Goal: Transaction & Acquisition: Purchase product/service

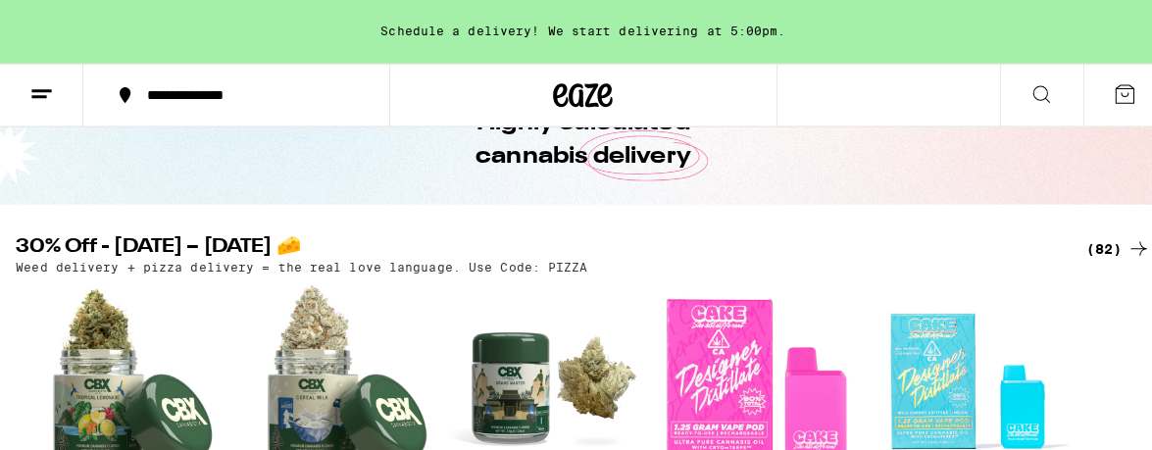
scroll to position [392, 0]
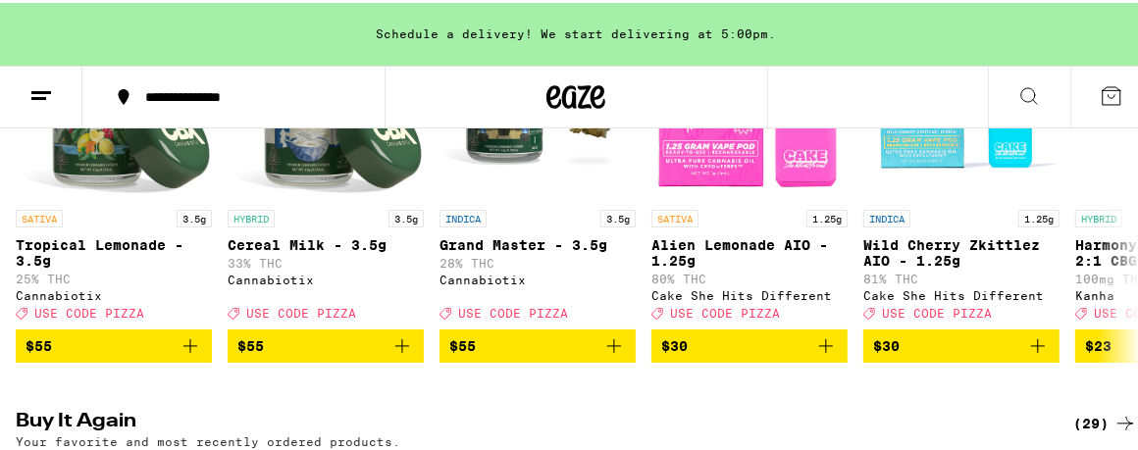
click at [39, 89] on line at bounding box center [41, 89] width 20 height 0
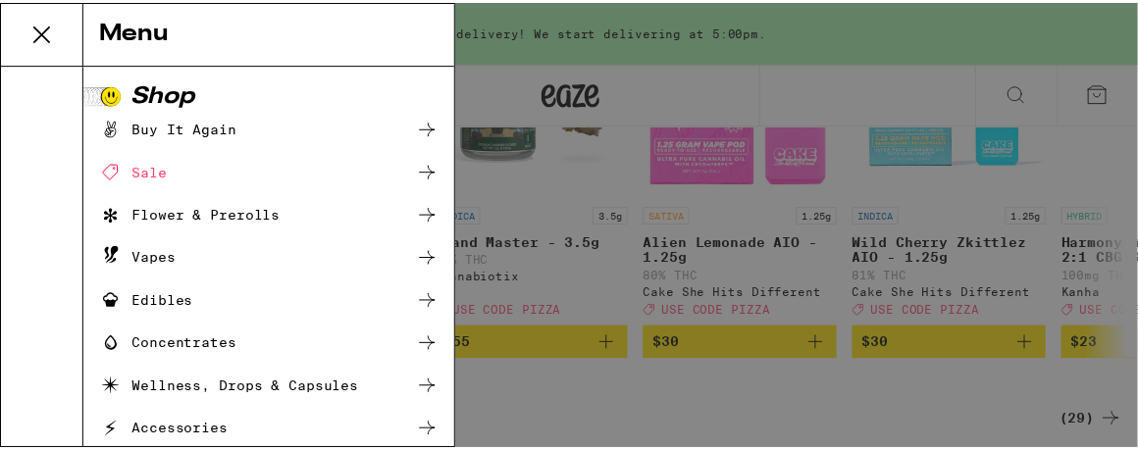
scroll to position [0, 0]
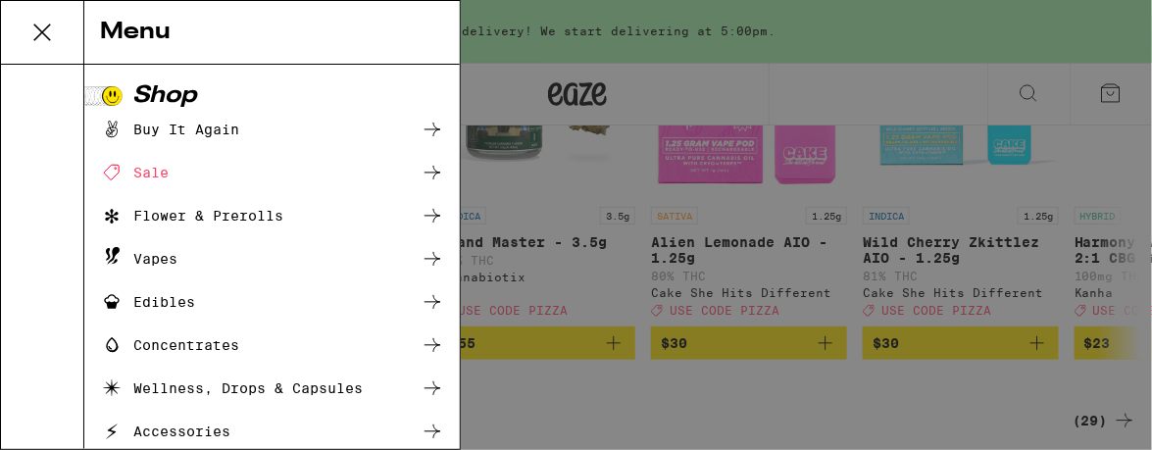
click at [39, 30] on icon at bounding box center [42, 33] width 16 height 16
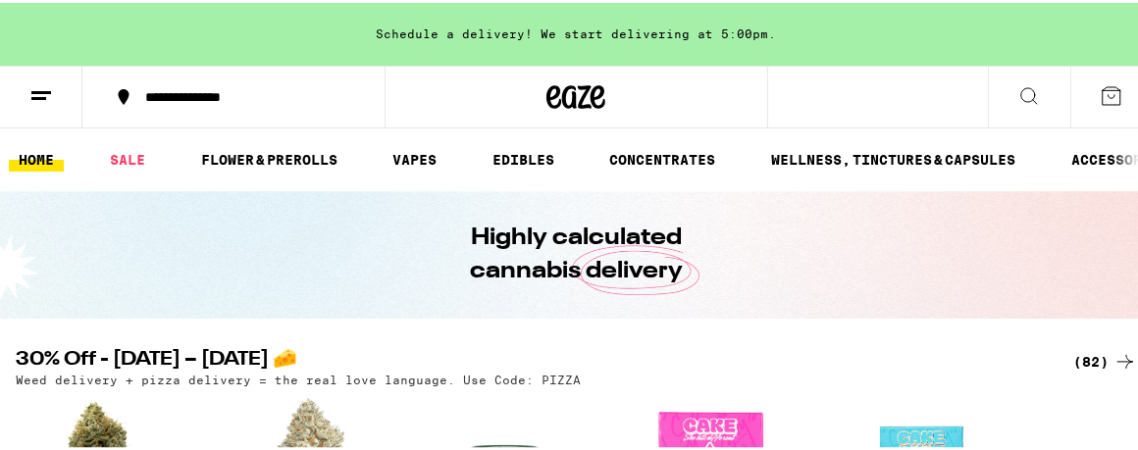
click at [1099, 89] on icon at bounding box center [1111, 93] width 24 height 24
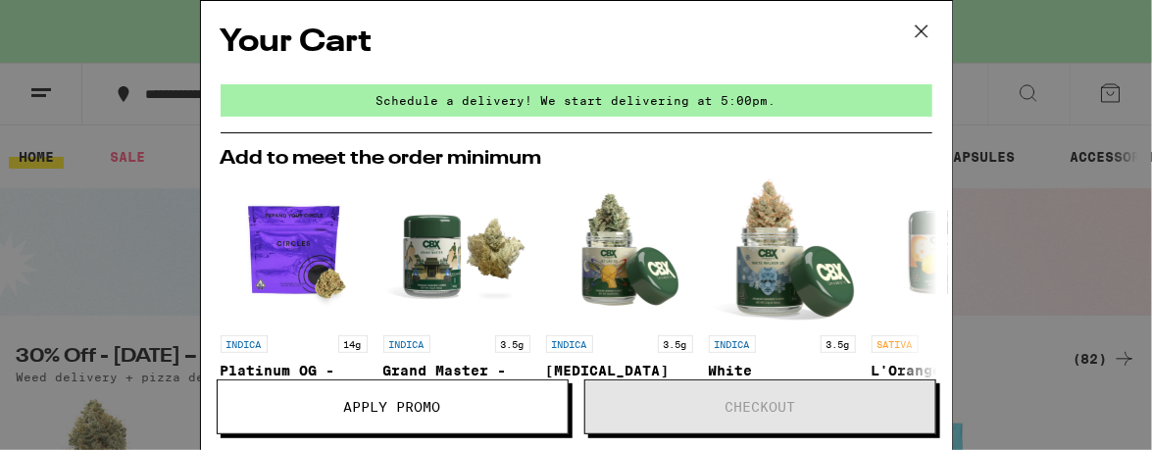
click at [919, 28] on icon at bounding box center [921, 31] width 29 height 29
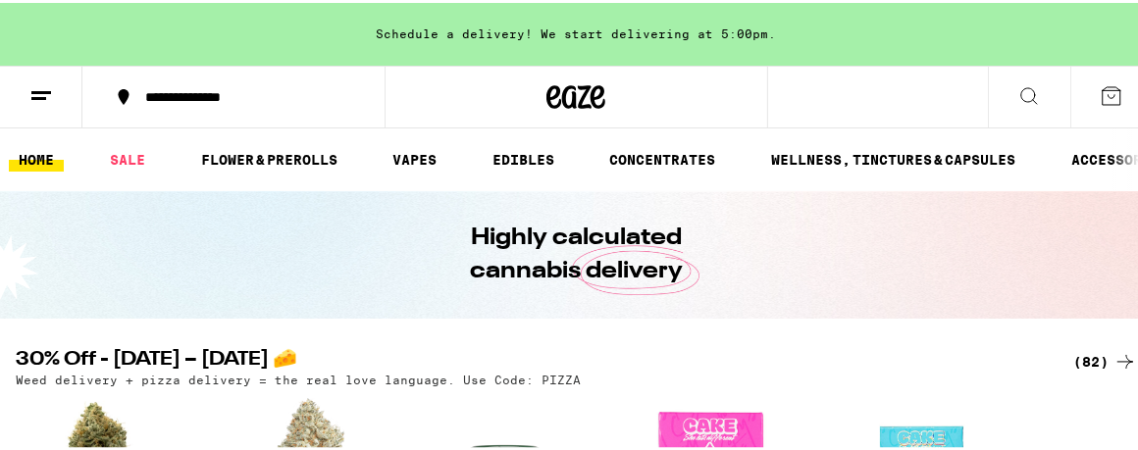
click at [43, 84] on icon at bounding box center [41, 93] width 24 height 24
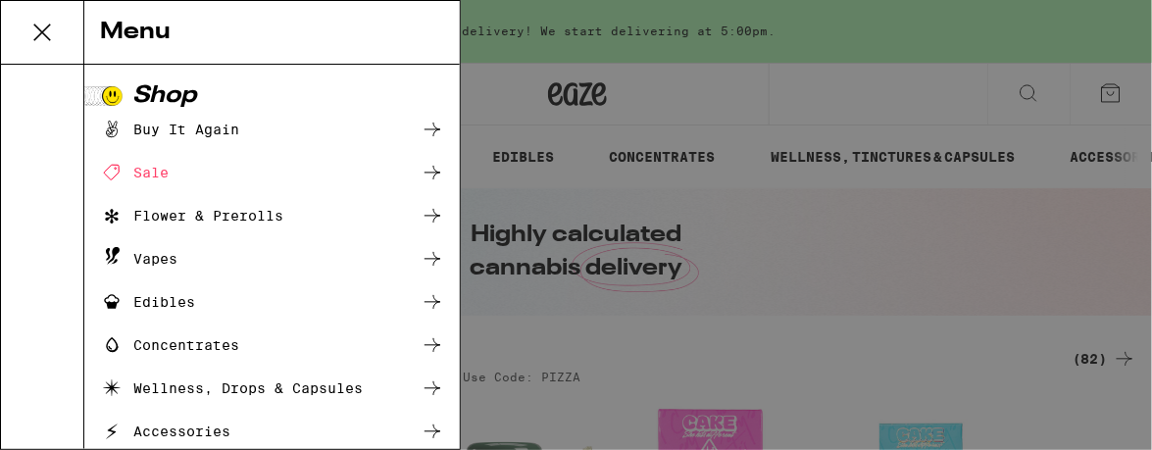
click at [216, 125] on div "Buy It Again" at bounding box center [169, 130] width 139 height 24
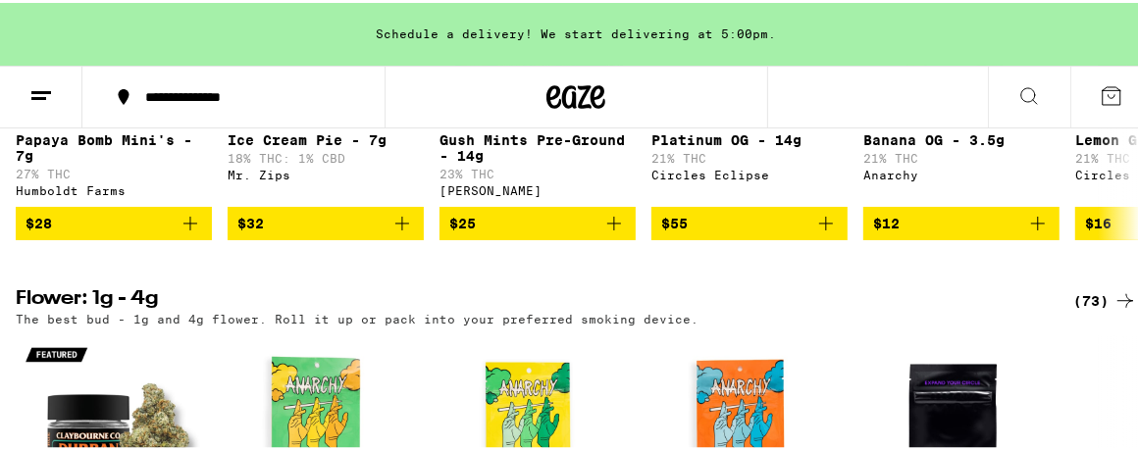
scroll to position [981, 0]
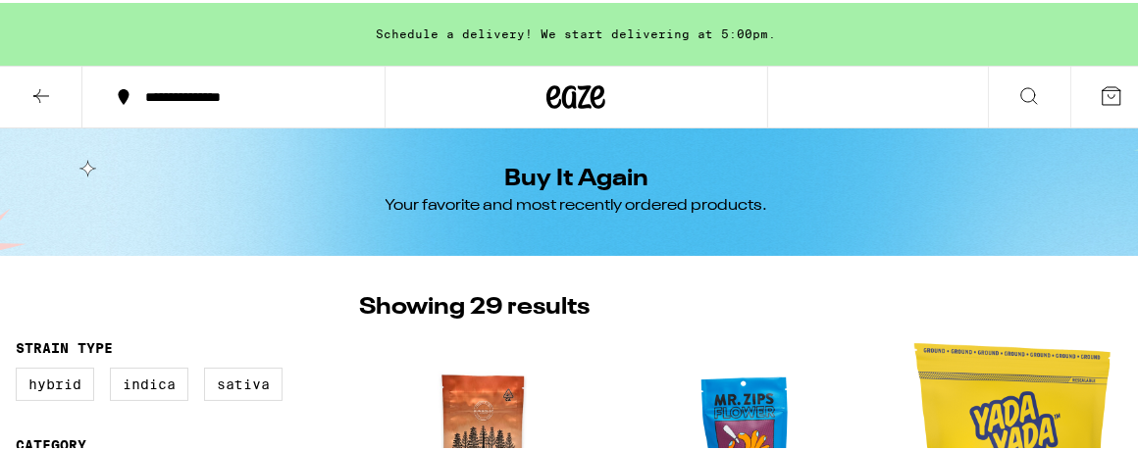
click at [35, 87] on icon at bounding box center [41, 93] width 24 height 24
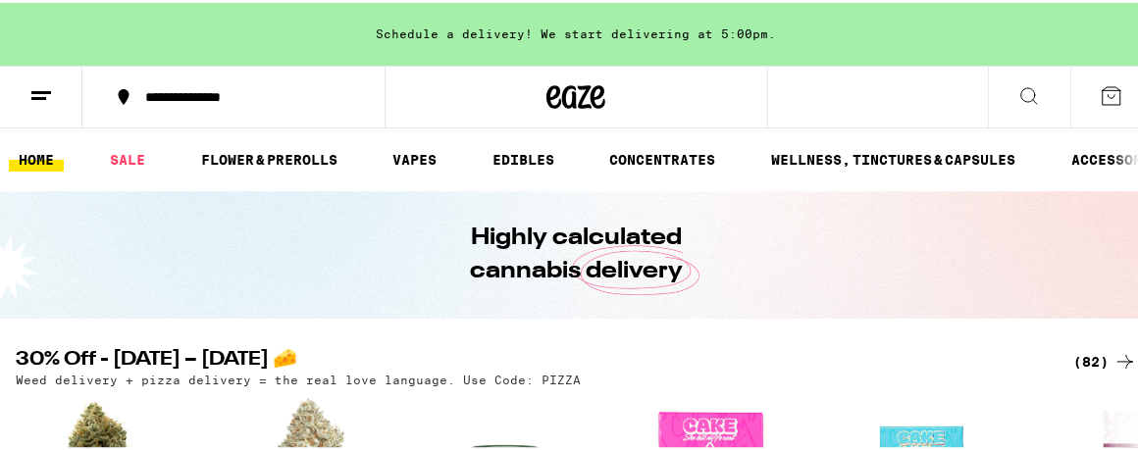
click at [1099, 88] on icon at bounding box center [1111, 93] width 24 height 24
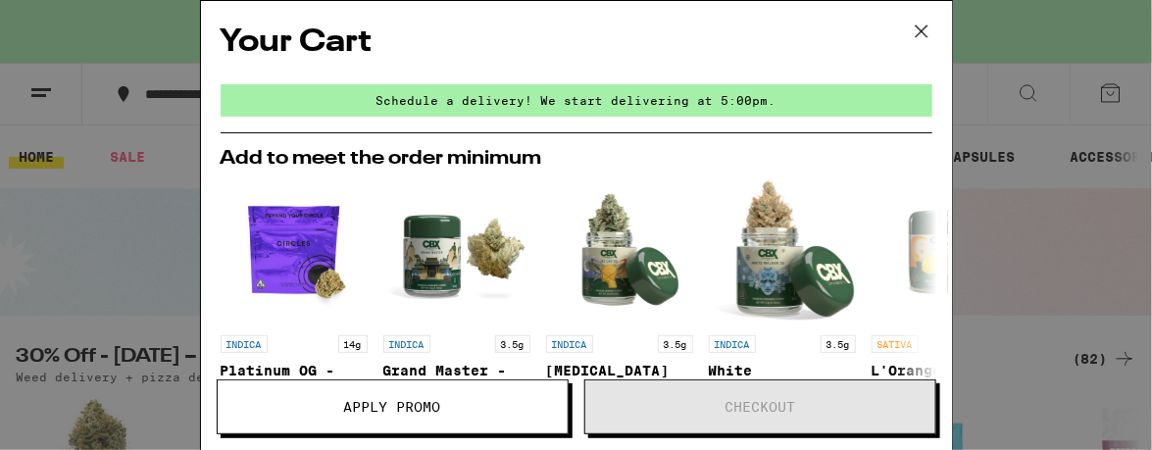
drag, startPoint x: 1045, startPoint y: 84, endPoint x: 772, endPoint y: 52, distance: 275.5
click at [1043, 83] on div "Your Cart Schedule a delivery! We start delivering at 5:00pm. Add to meet the o…" at bounding box center [576, 225] width 1152 height 450
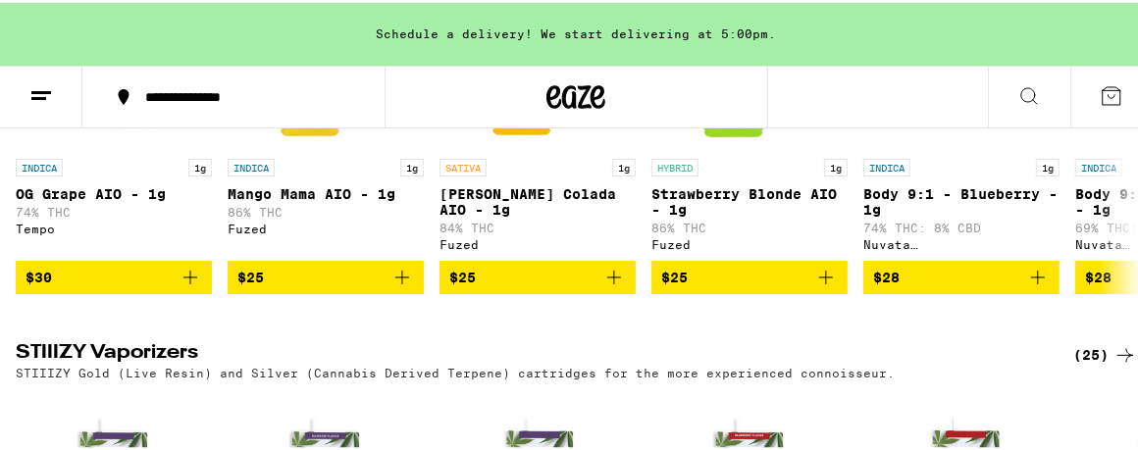
scroll to position [3040, 0]
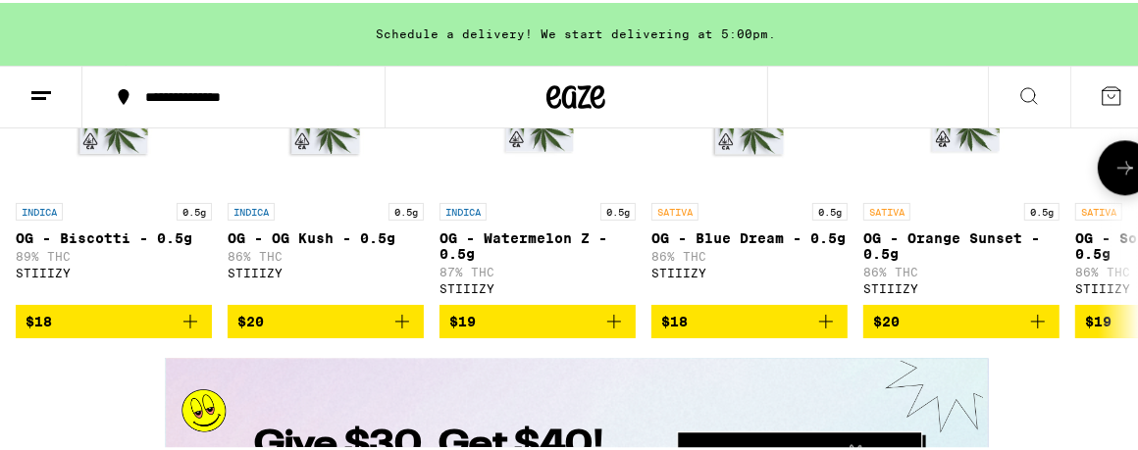
click at [1115, 177] on icon at bounding box center [1125, 165] width 24 height 24
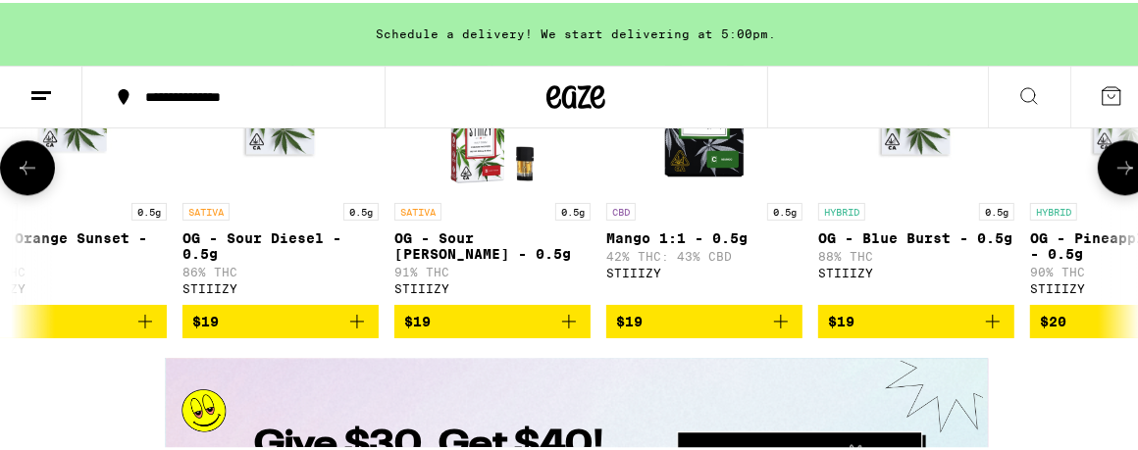
click at [1113, 177] on icon at bounding box center [1125, 165] width 24 height 24
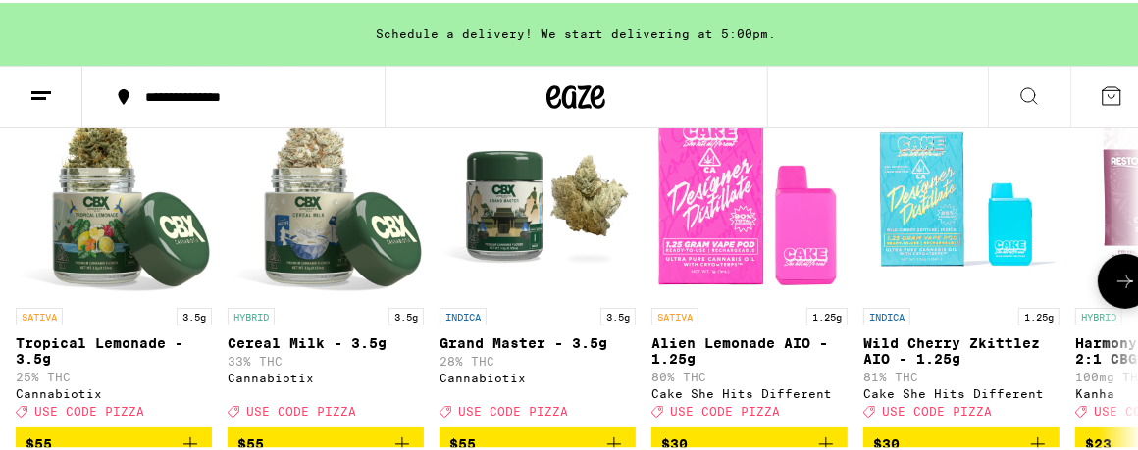
scroll to position [0, 0]
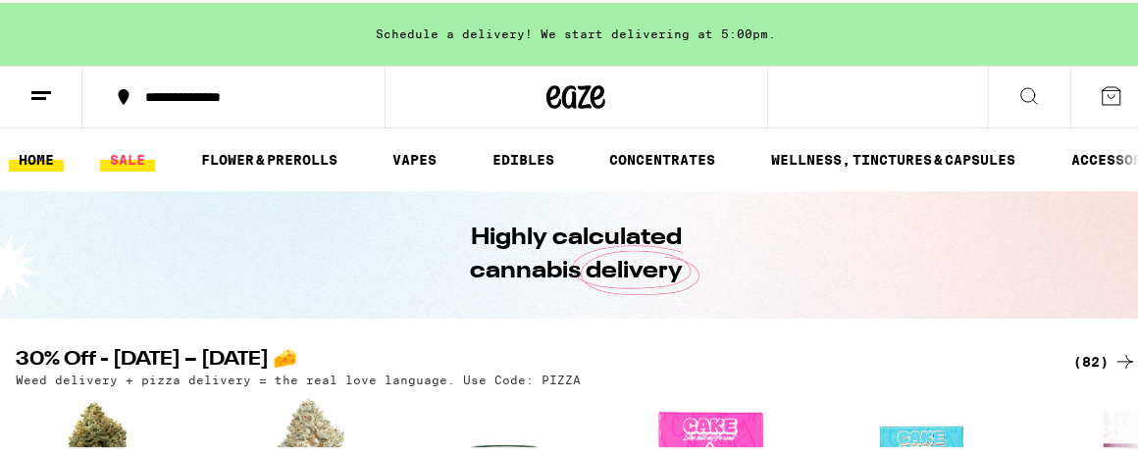
click at [125, 151] on link "SALE" at bounding box center [127, 157] width 55 height 24
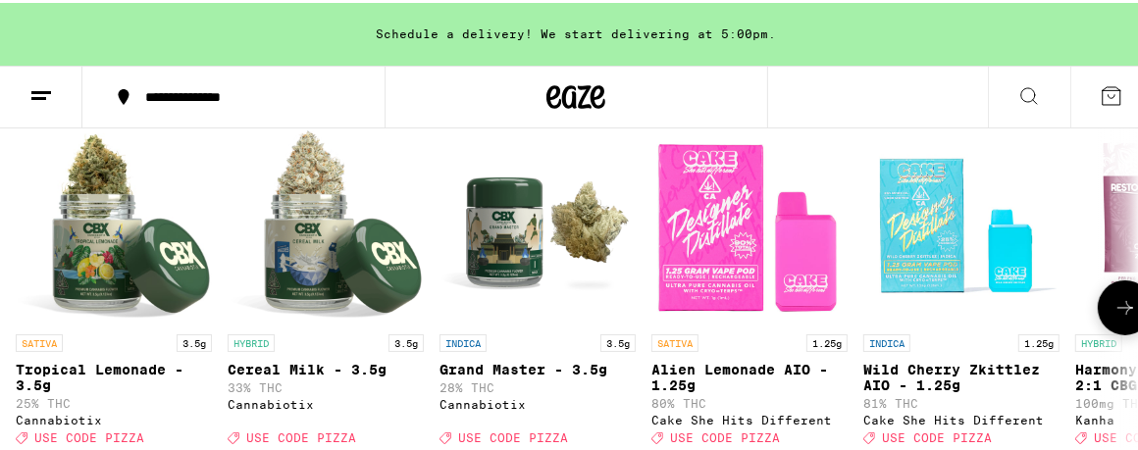
scroll to position [354, 0]
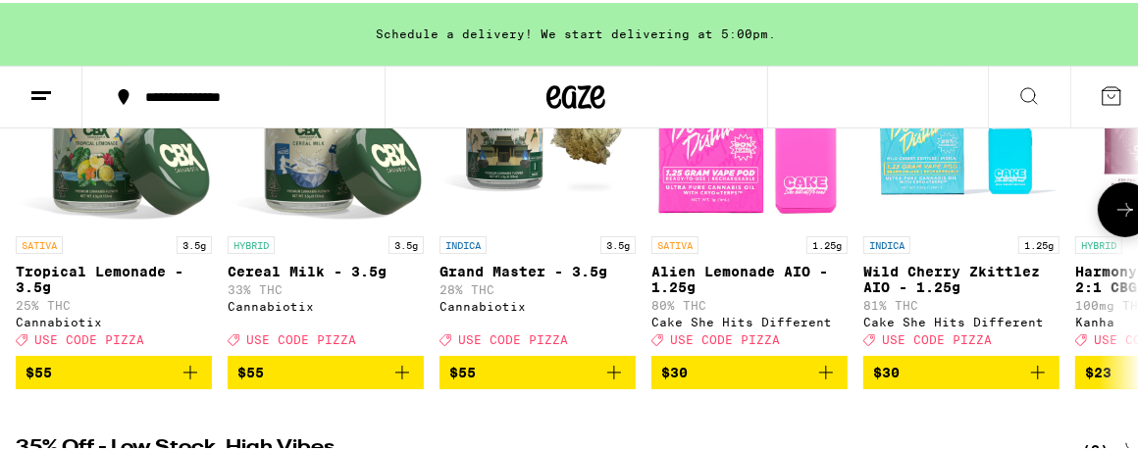
click at [1113, 208] on icon at bounding box center [1125, 207] width 24 height 24
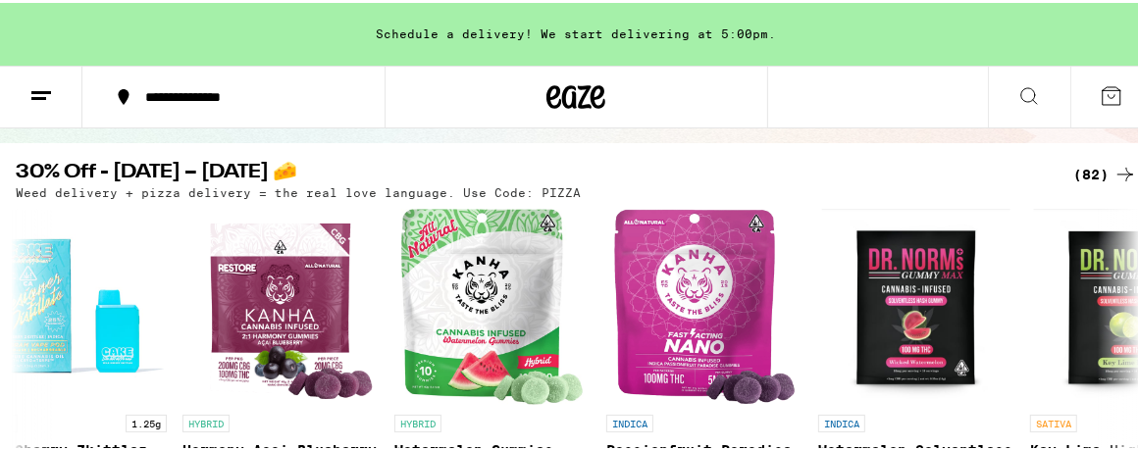
scroll to position [294, 0]
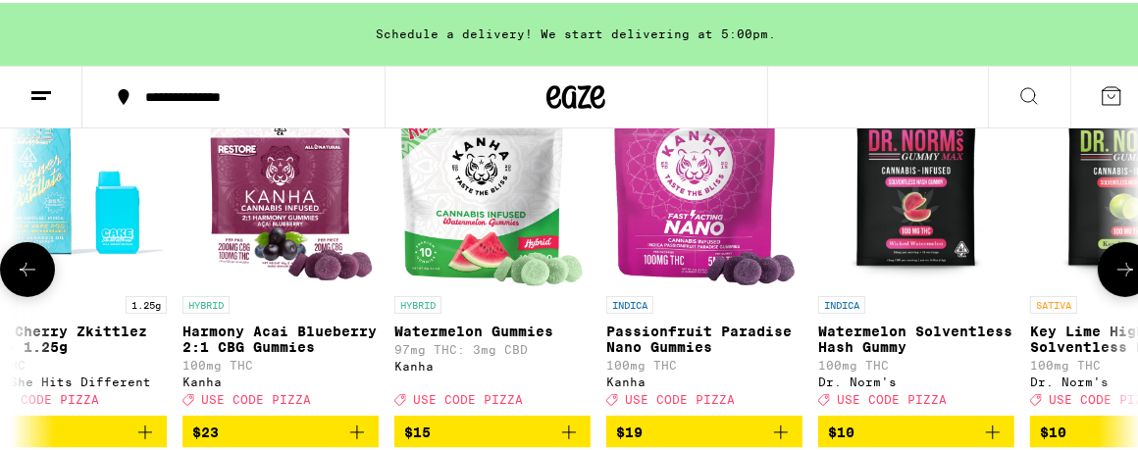
click at [1117, 274] on icon at bounding box center [1125, 267] width 16 height 14
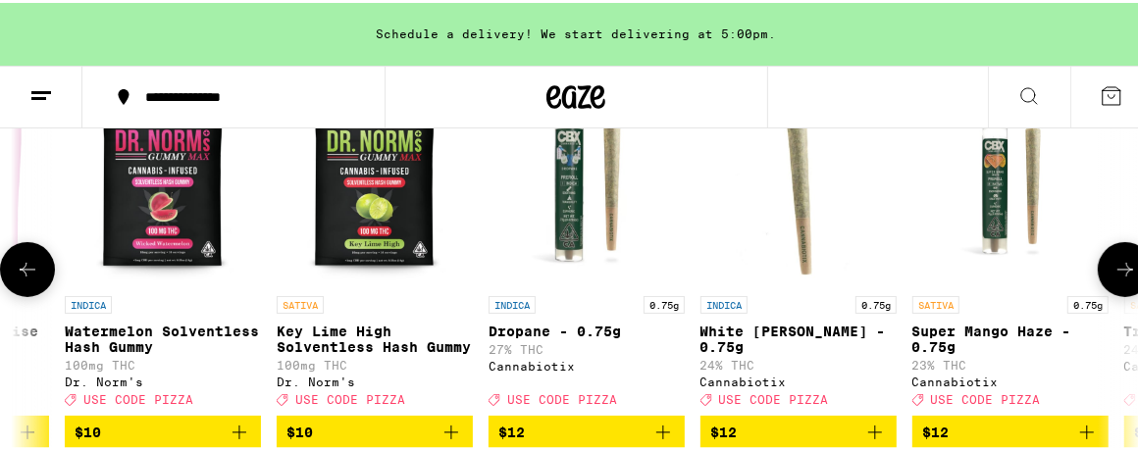
scroll to position [0, 1785]
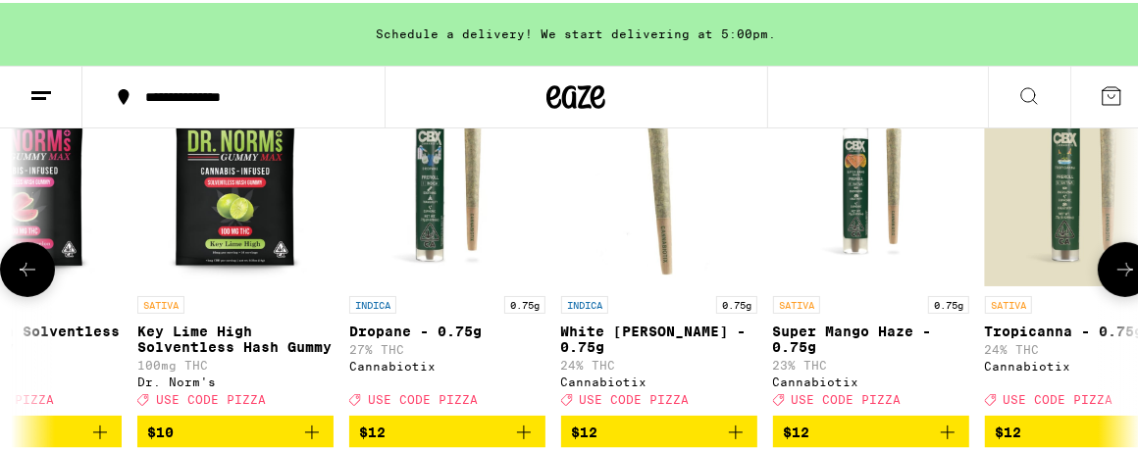
click at [1108, 261] on button at bounding box center [1124, 266] width 55 height 55
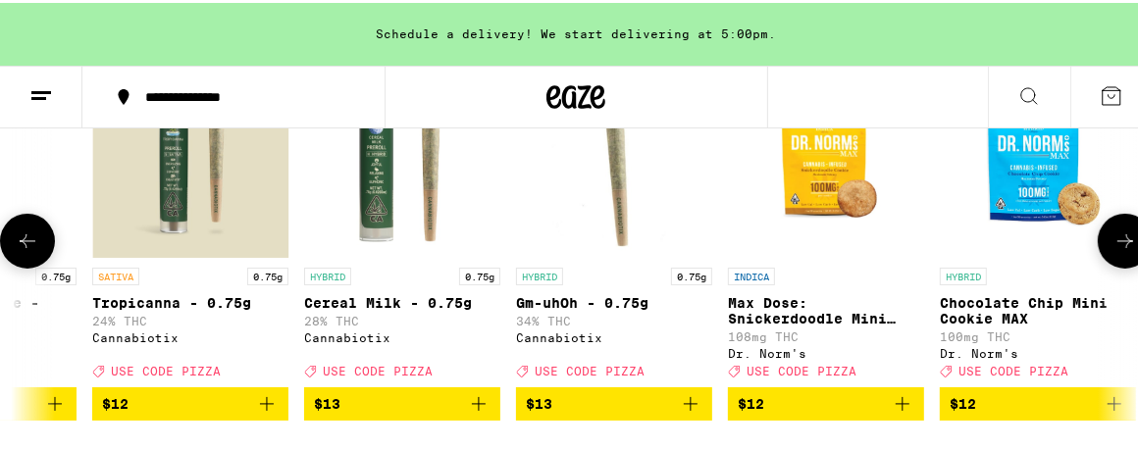
scroll to position [294, 0]
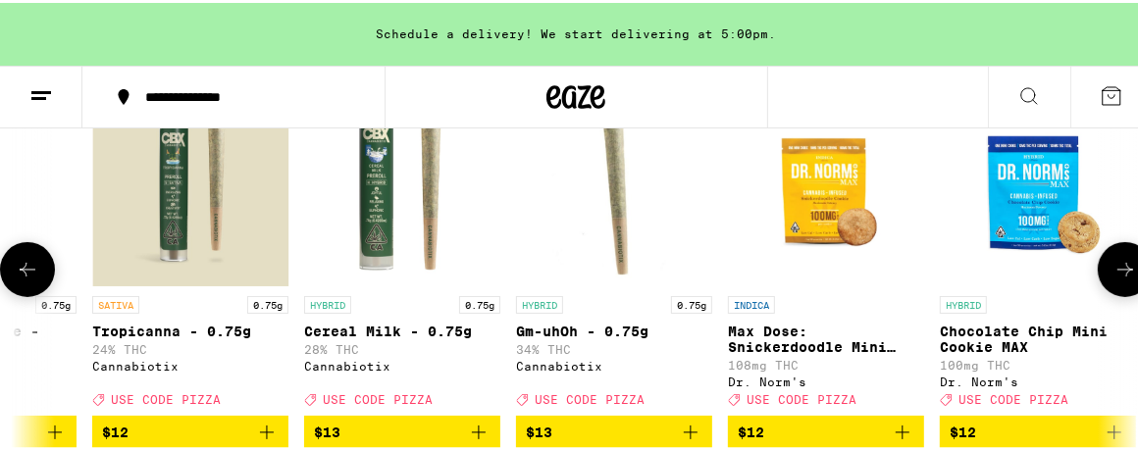
click at [31, 274] on icon at bounding box center [28, 267] width 24 height 24
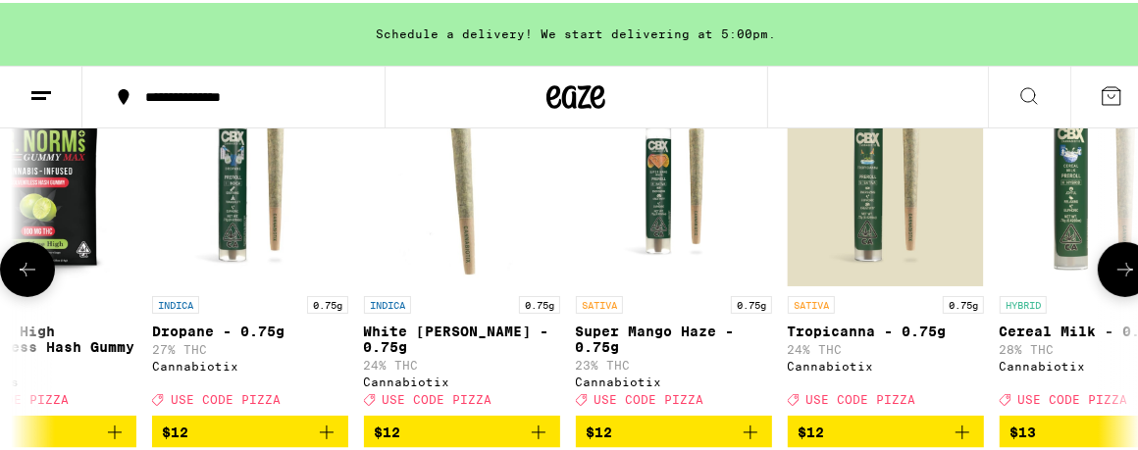
scroll to position [0, 1785]
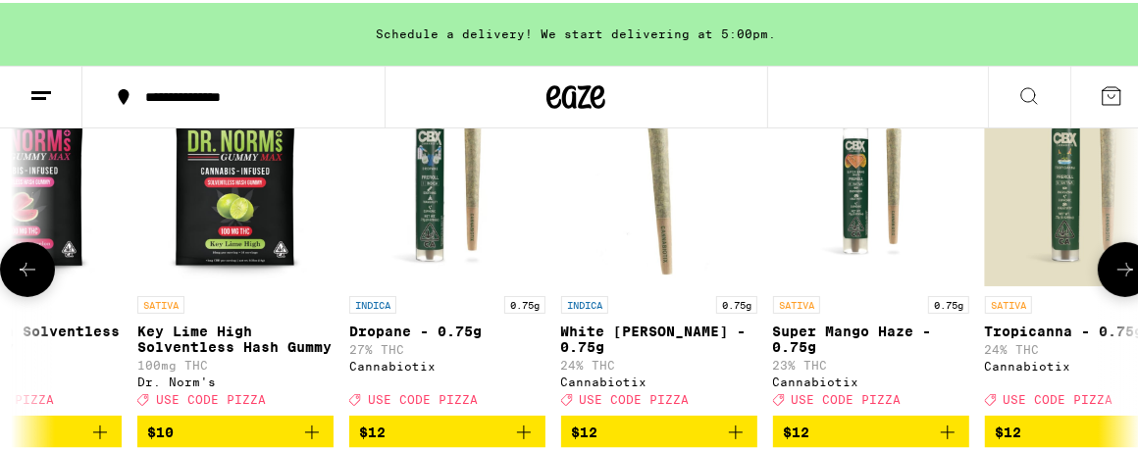
click at [29, 271] on icon at bounding box center [28, 267] width 24 height 24
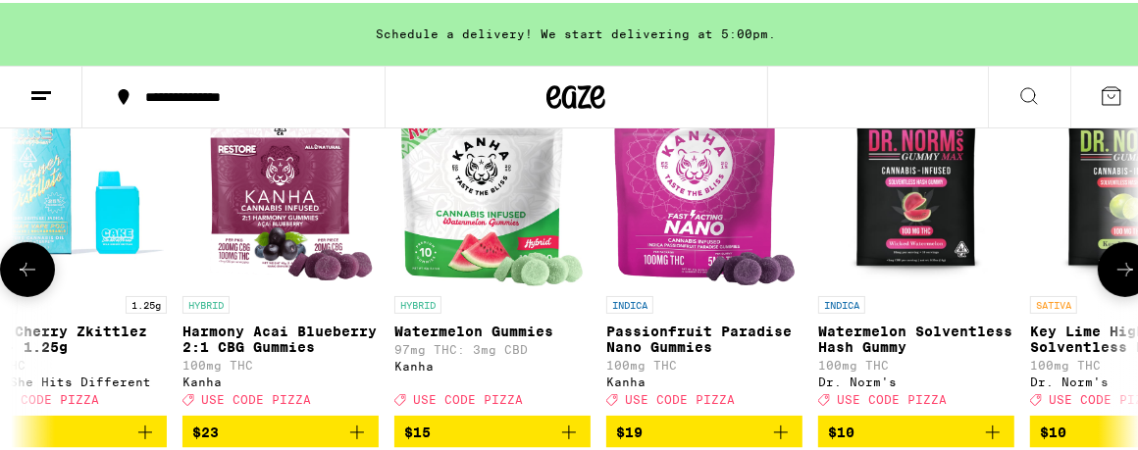
click at [29, 271] on icon at bounding box center [28, 267] width 24 height 24
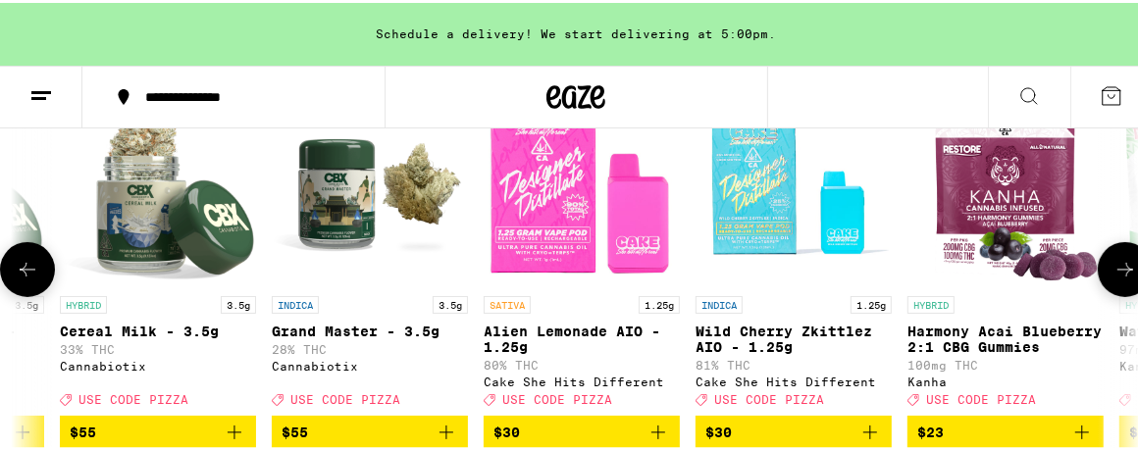
scroll to position [0, 0]
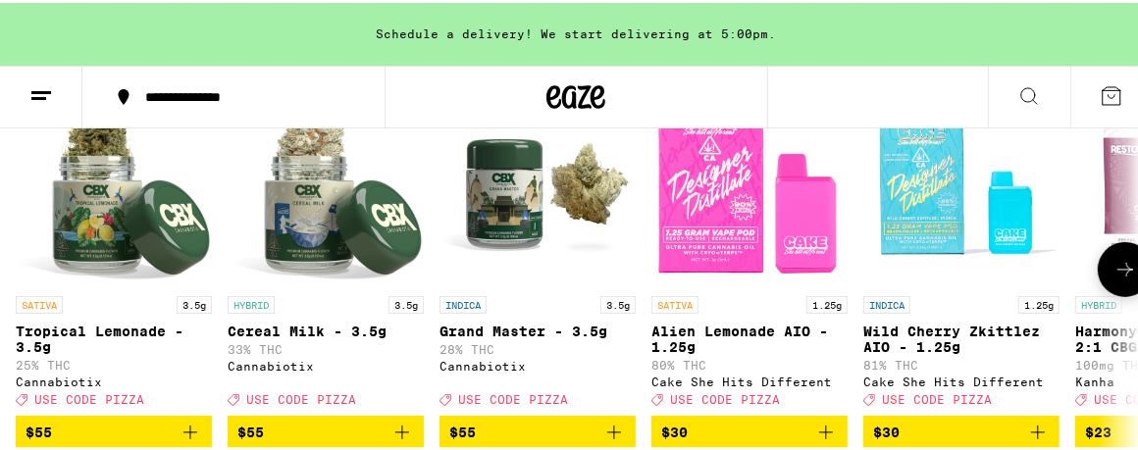
click at [29, 271] on div at bounding box center [27, 266] width 55 height 55
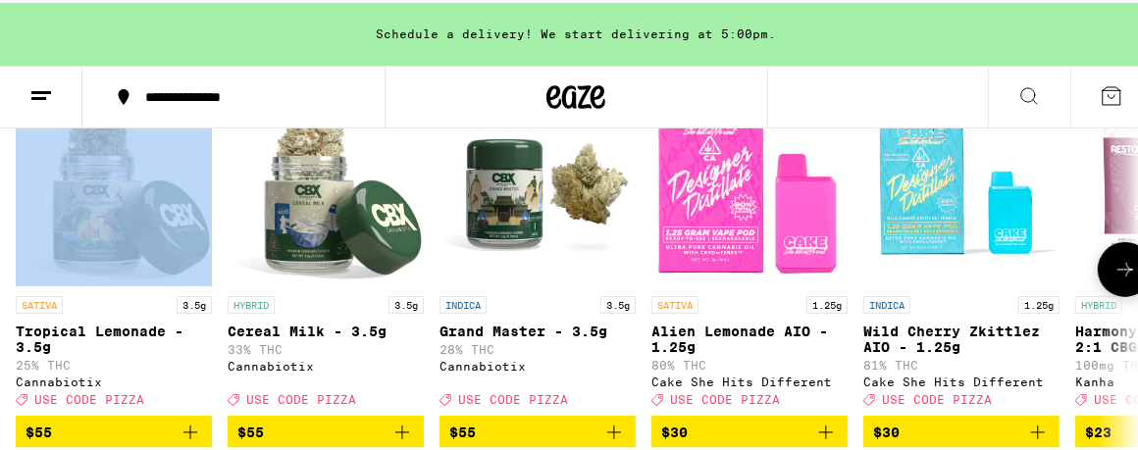
click at [29, 271] on div at bounding box center [27, 266] width 55 height 55
